Goal: Browse casually: Explore the website without a specific task or goal

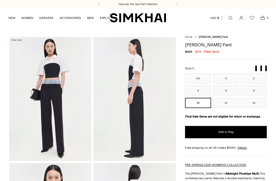
scroll to position [248, 0]
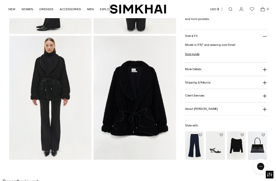
scroll to position [253, 0]
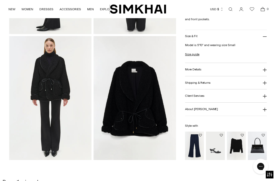
click at [145, 126] on img at bounding box center [135, 98] width 83 height 124
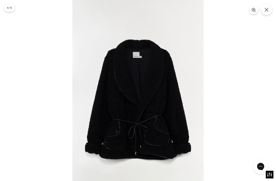
click at [268, 9] on icon "Close" at bounding box center [267, 10] width 4 height 4
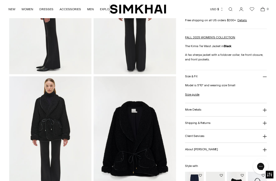
scroll to position [211, 0]
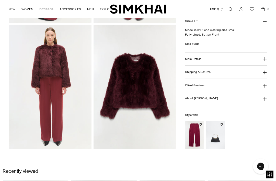
scroll to position [264, 0]
click at [162, 98] on img at bounding box center [135, 87] width 83 height 124
